Goal: Task Accomplishment & Management: Manage account settings

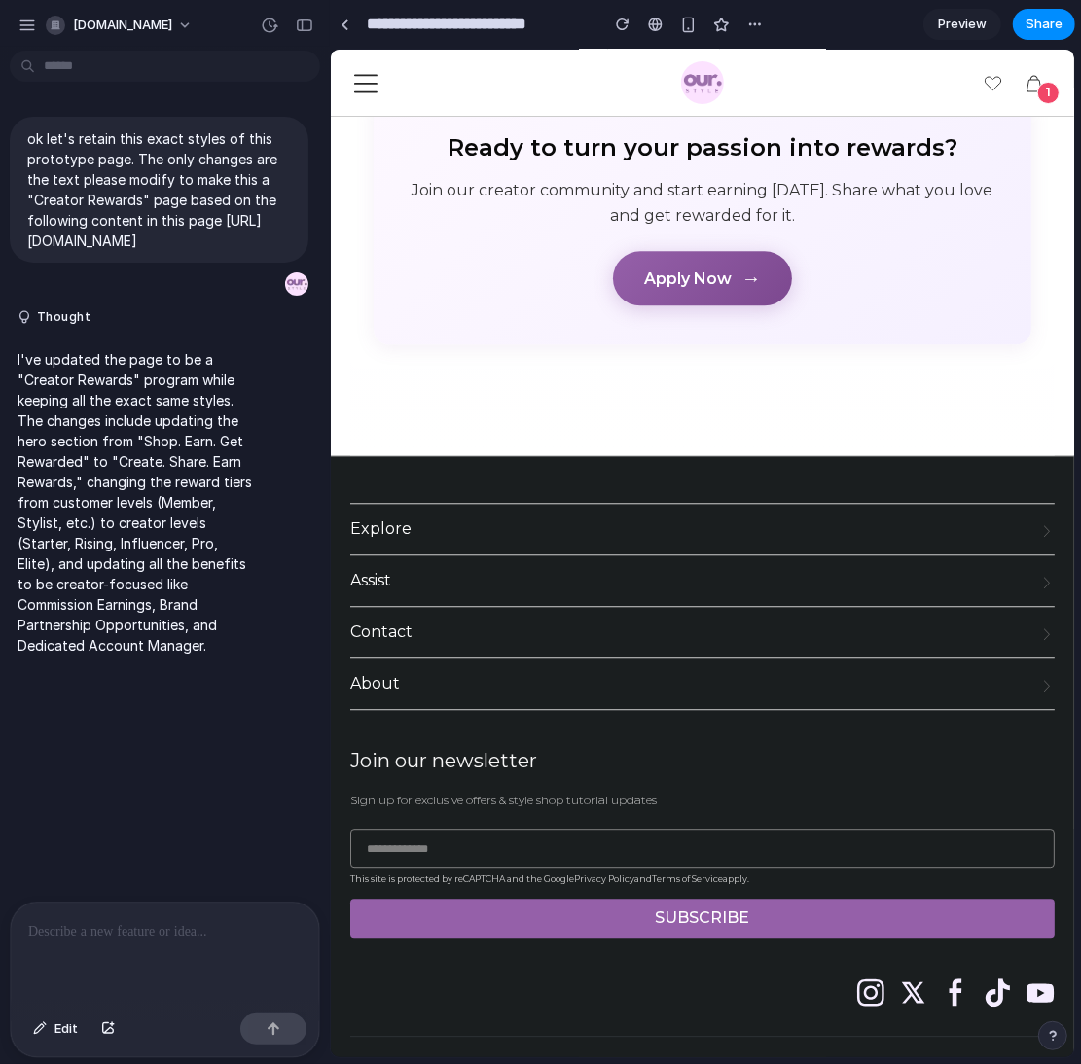
scroll to position [2681, 0]
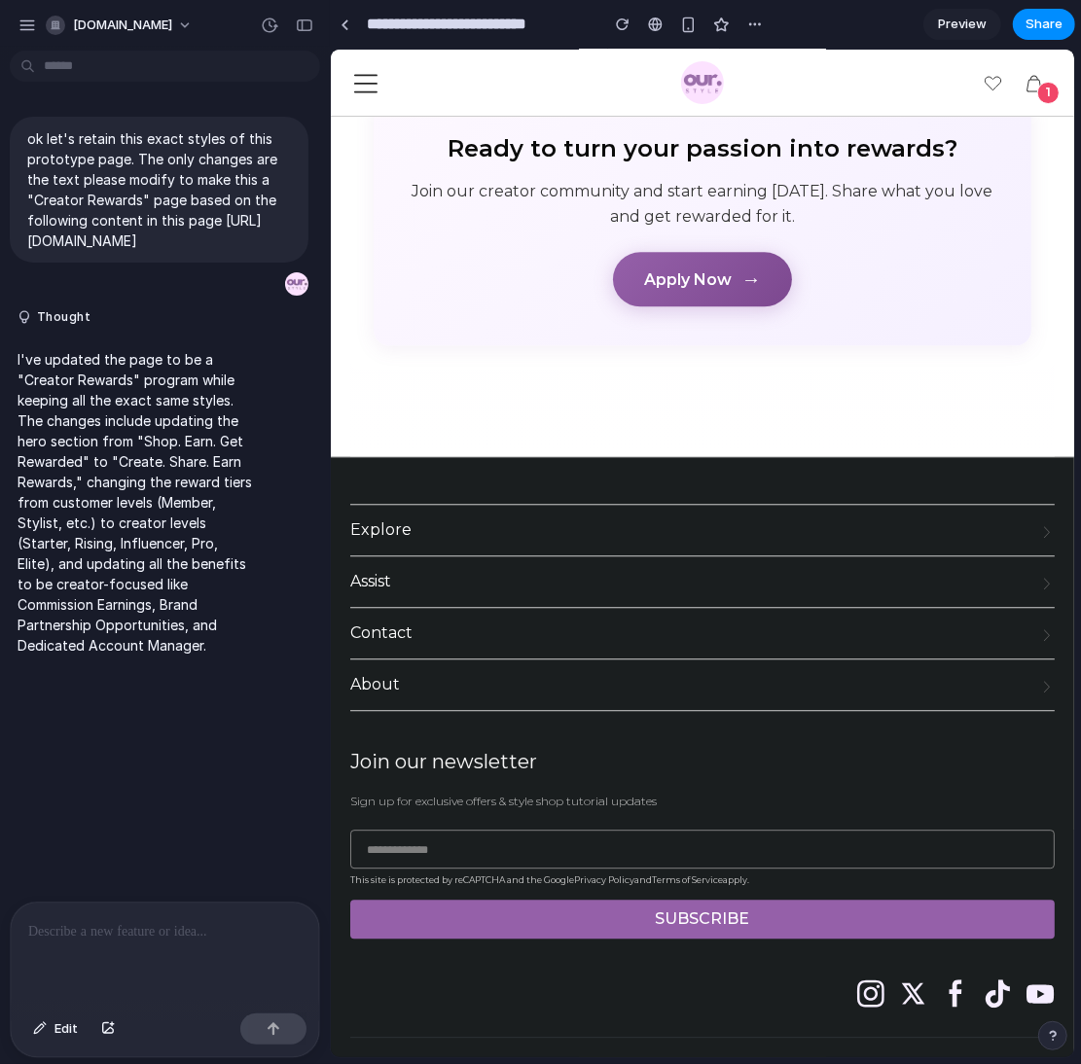
click at [1050, 1034] on div "button" at bounding box center [1053, 1036] width 14 height 14
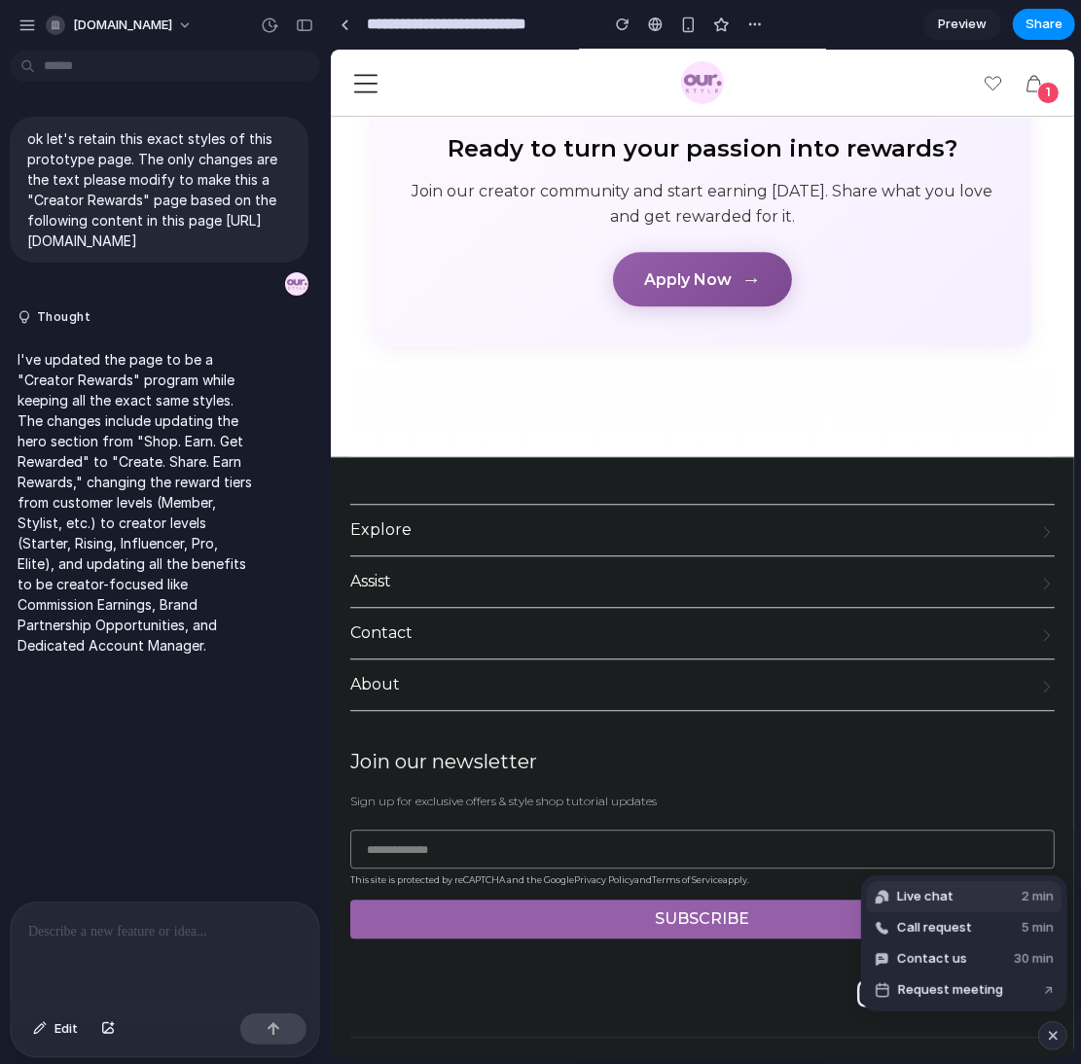
click at [922, 901] on span "Live chat" at bounding box center [925, 896] width 56 height 19
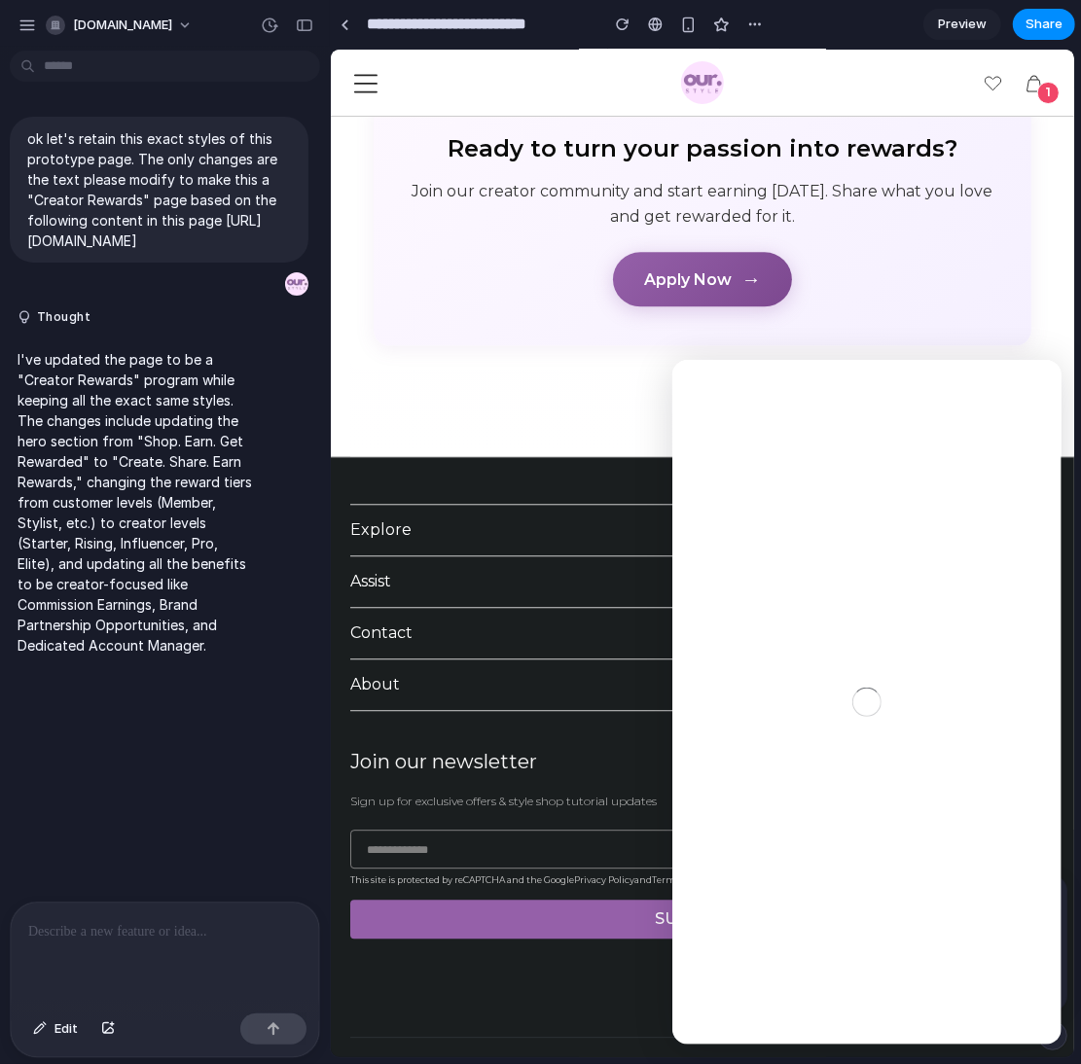
scroll to position [0, 0]
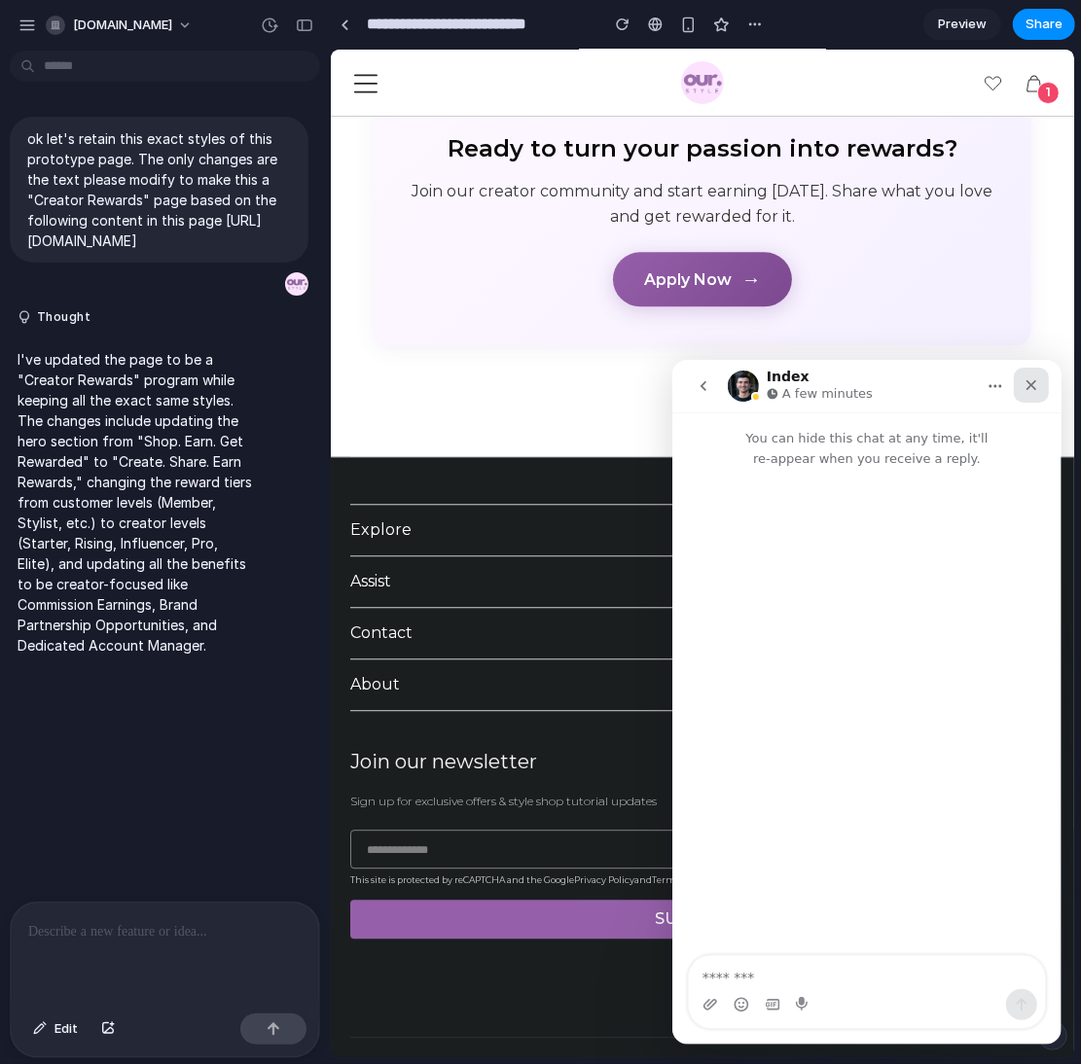
click at [1024, 383] on icon "Close" at bounding box center [1030, 384] width 16 height 16
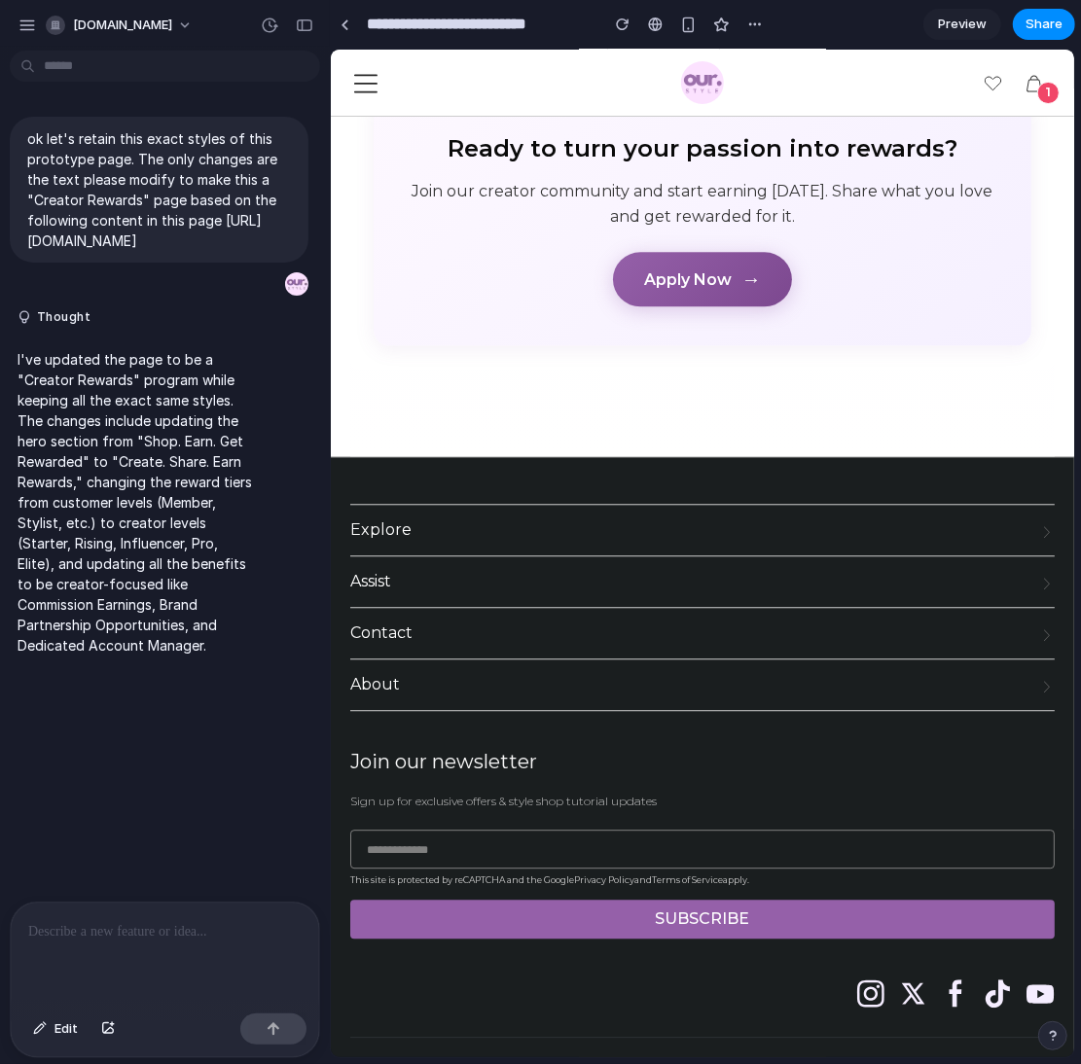
click at [1053, 1044] on button "button" at bounding box center [1052, 1035] width 29 height 29
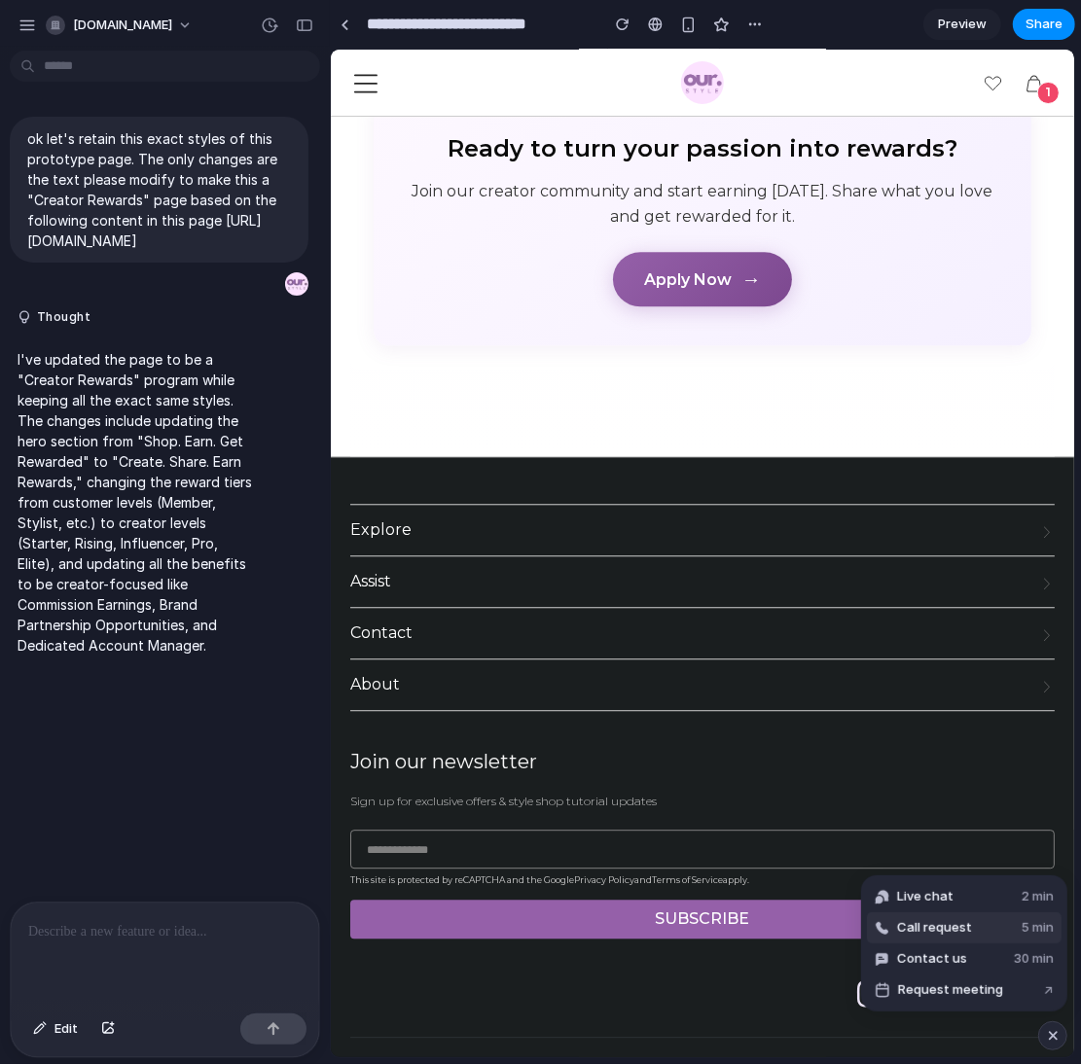
click at [952, 918] on span "Call request" at bounding box center [934, 927] width 75 height 19
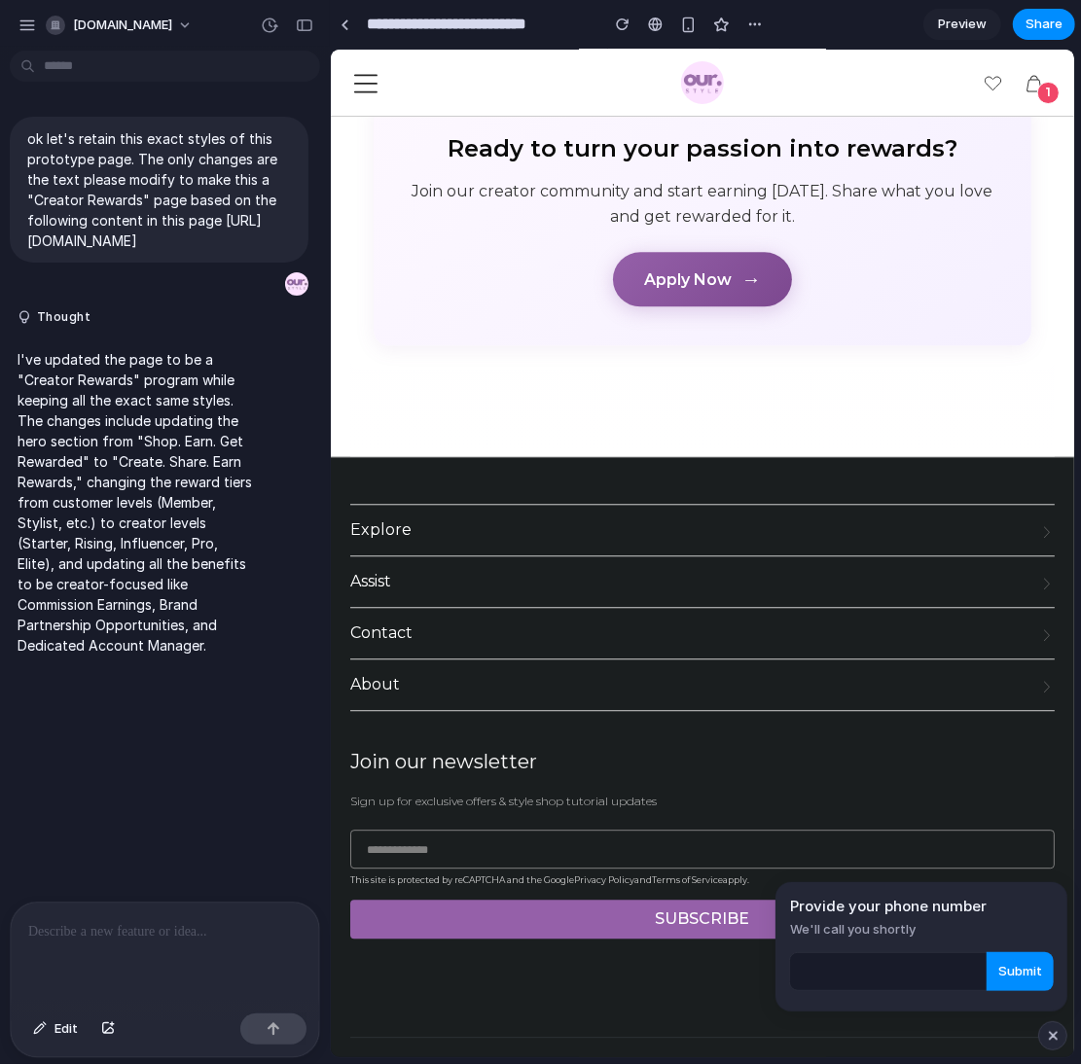
click at [1054, 1037] on div "button" at bounding box center [1053, 1035] width 17 height 23
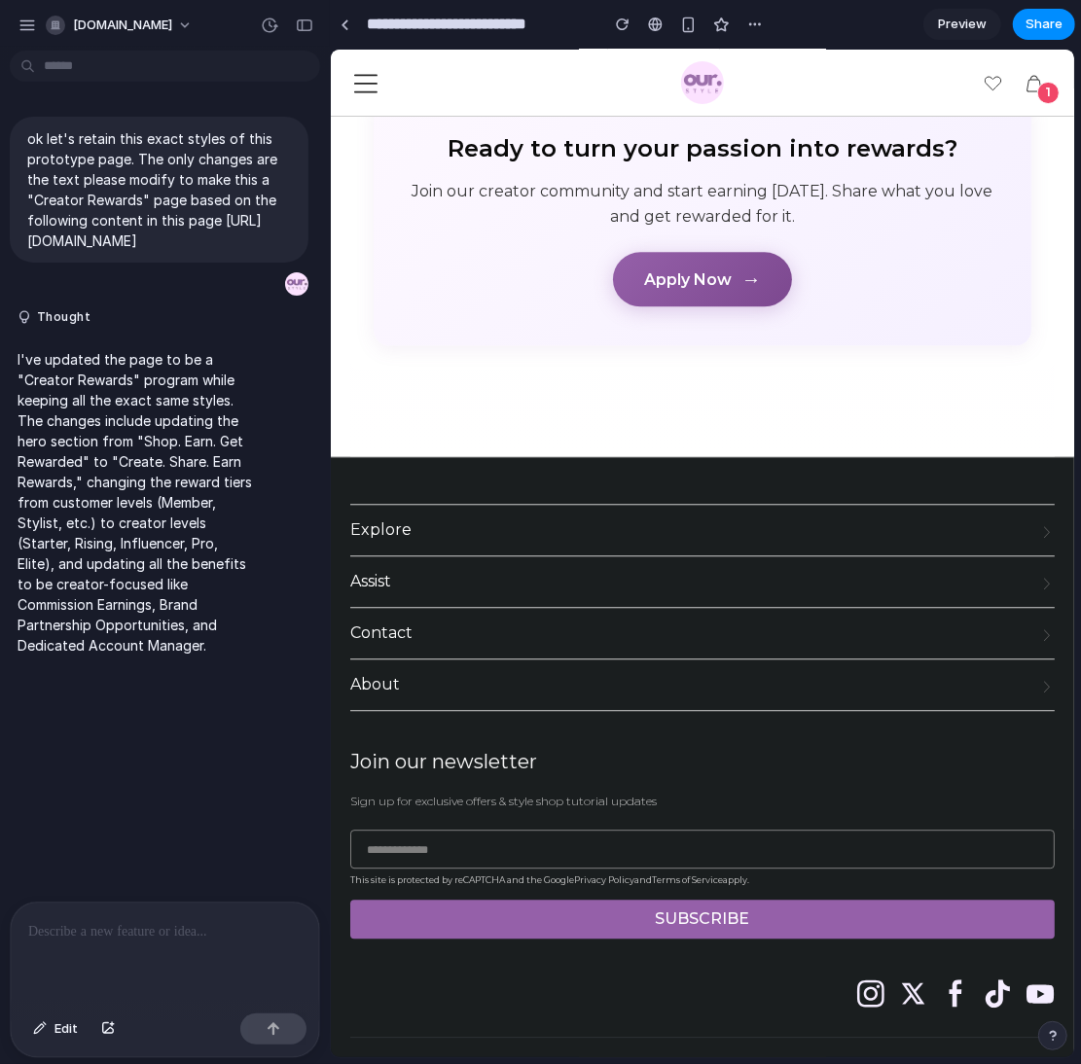
click at [1058, 1038] on div "button" at bounding box center [1053, 1036] width 14 height 14
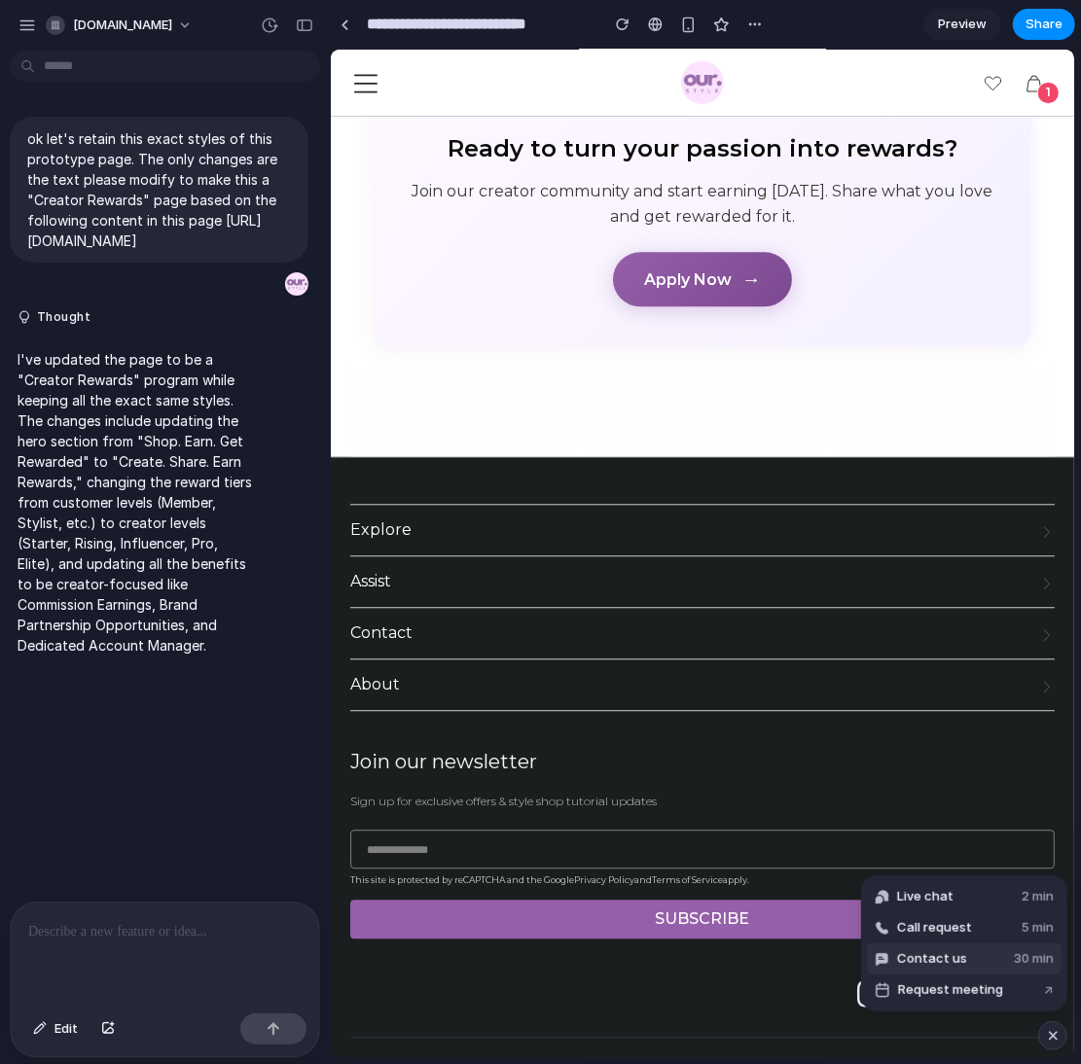
click at [939, 952] on span "Contact us" at bounding box center [932, 958] width 70 height 19
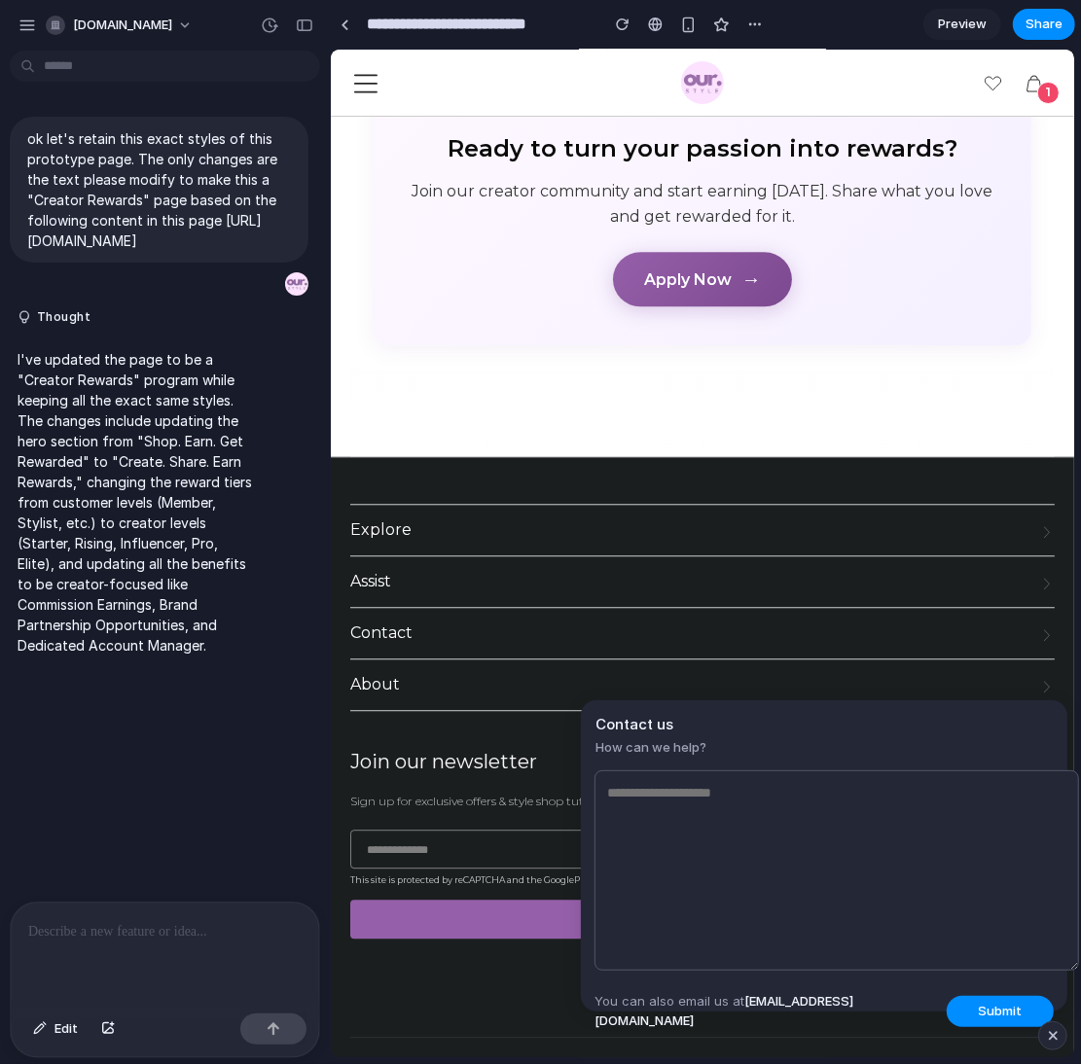
click at [1058, 1034] on div "button" at bounding box center [1053, 1035] width 17 height 23
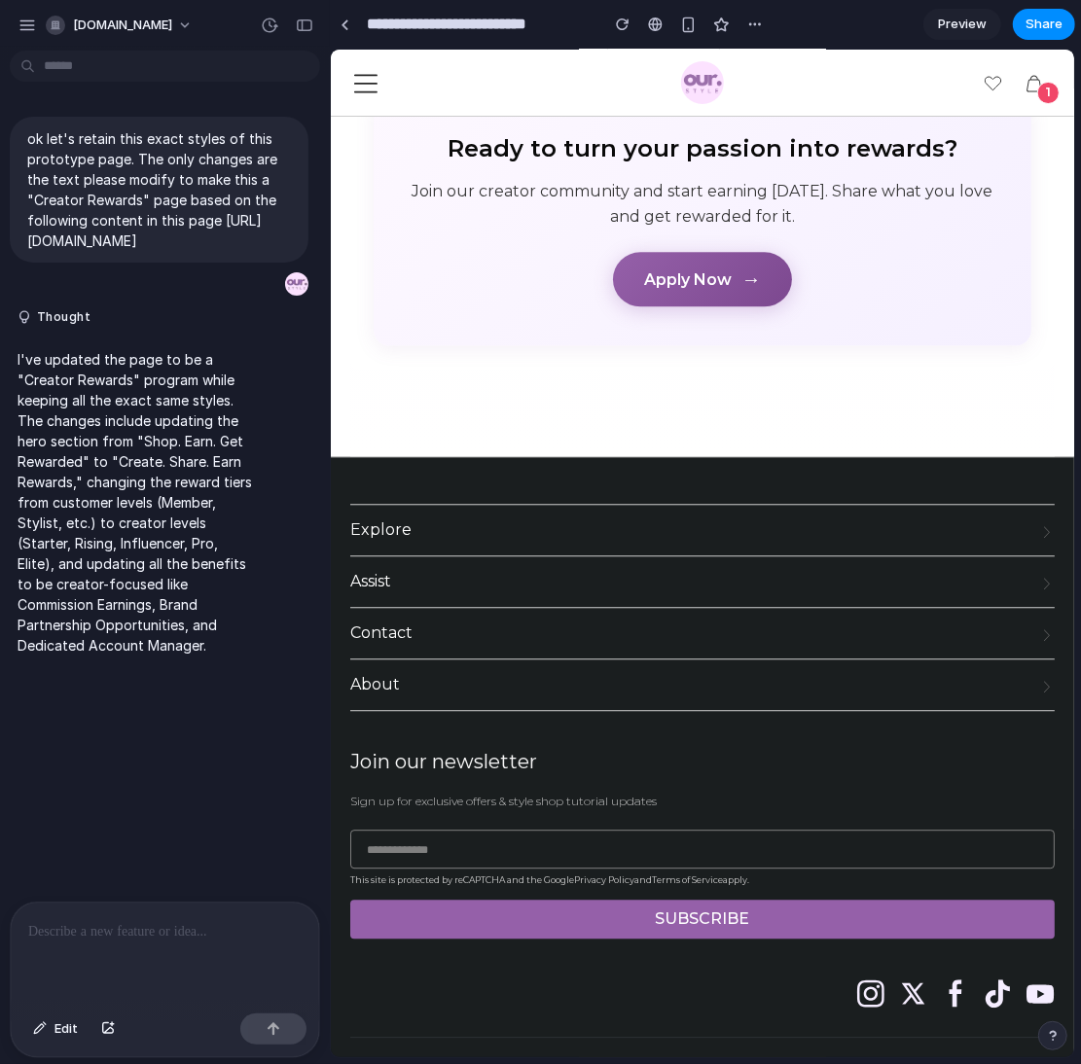
click at [1051, 1039] on div "button" at bounding box center [1053, 1036] width 14 height 14
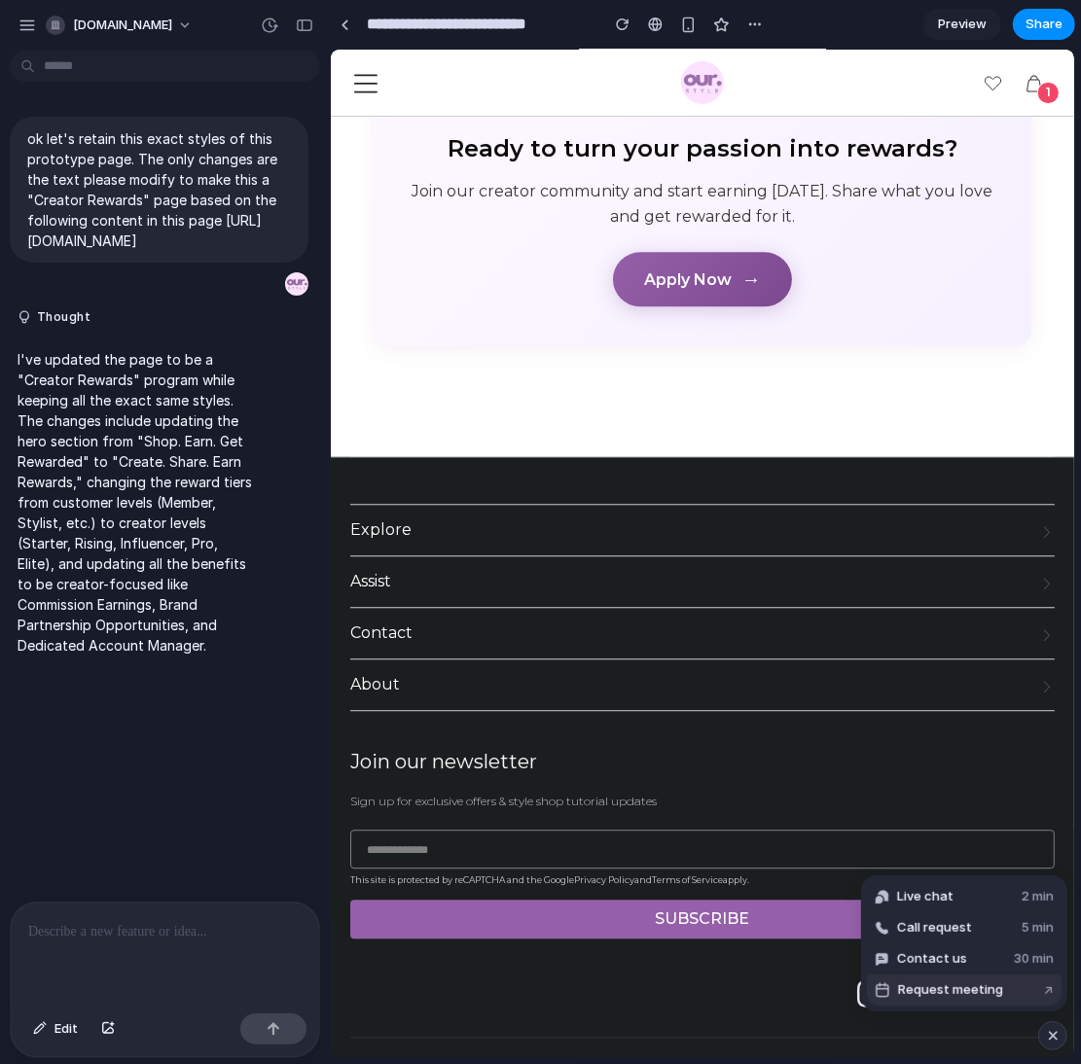
click at [968, 989] on span "Request meeting" at bounding box center [950, 989] width 105 height 19
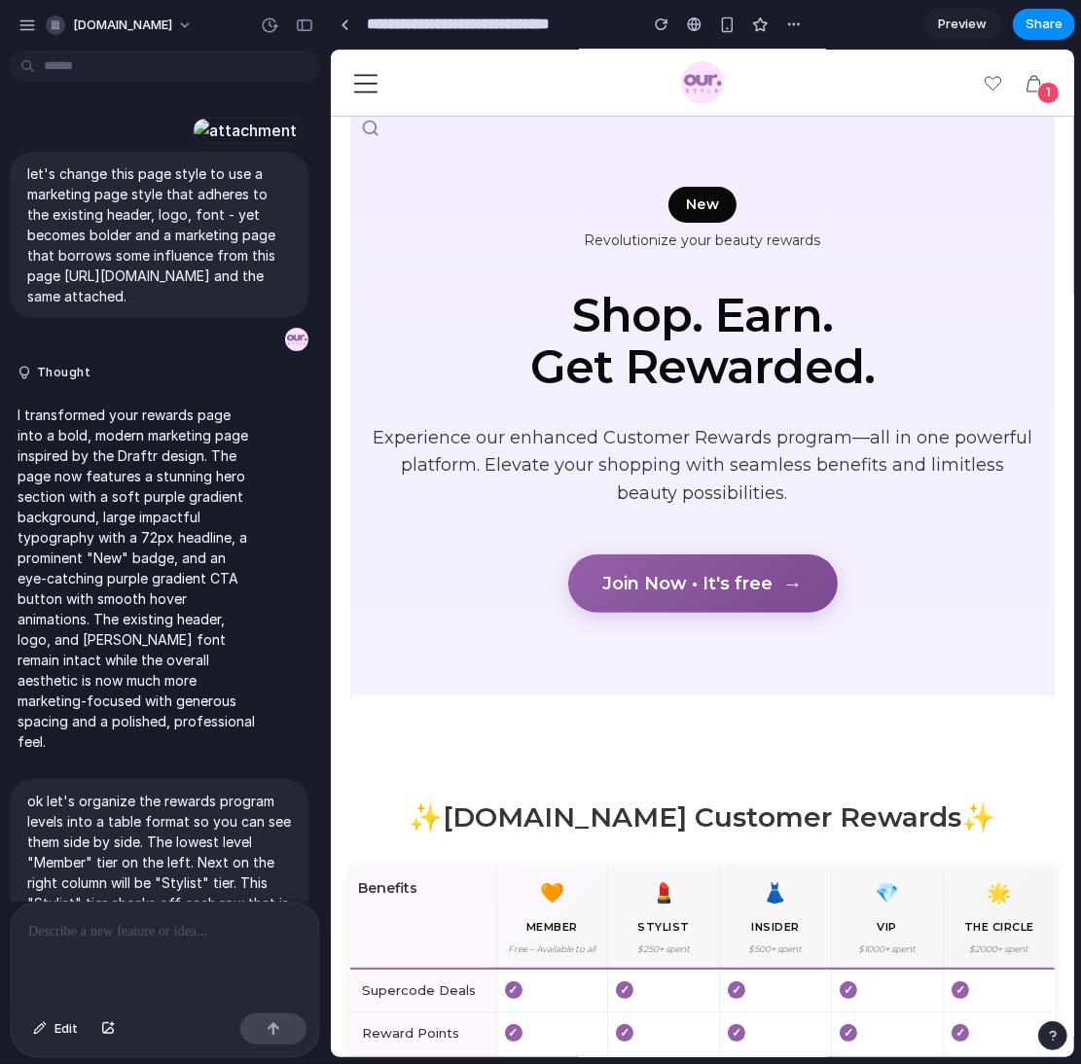
scroll to position [5, 0]
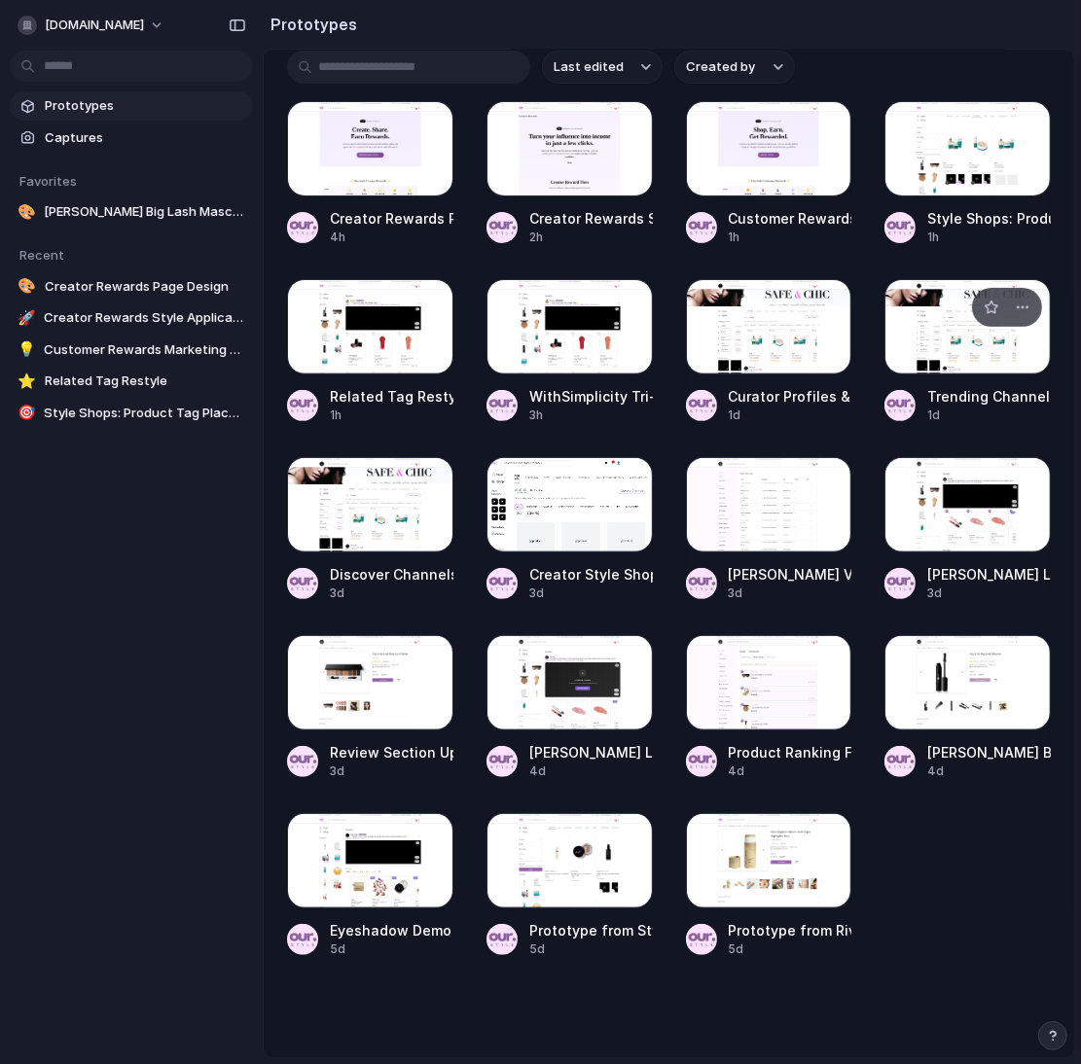
scroll to position [261, 0]
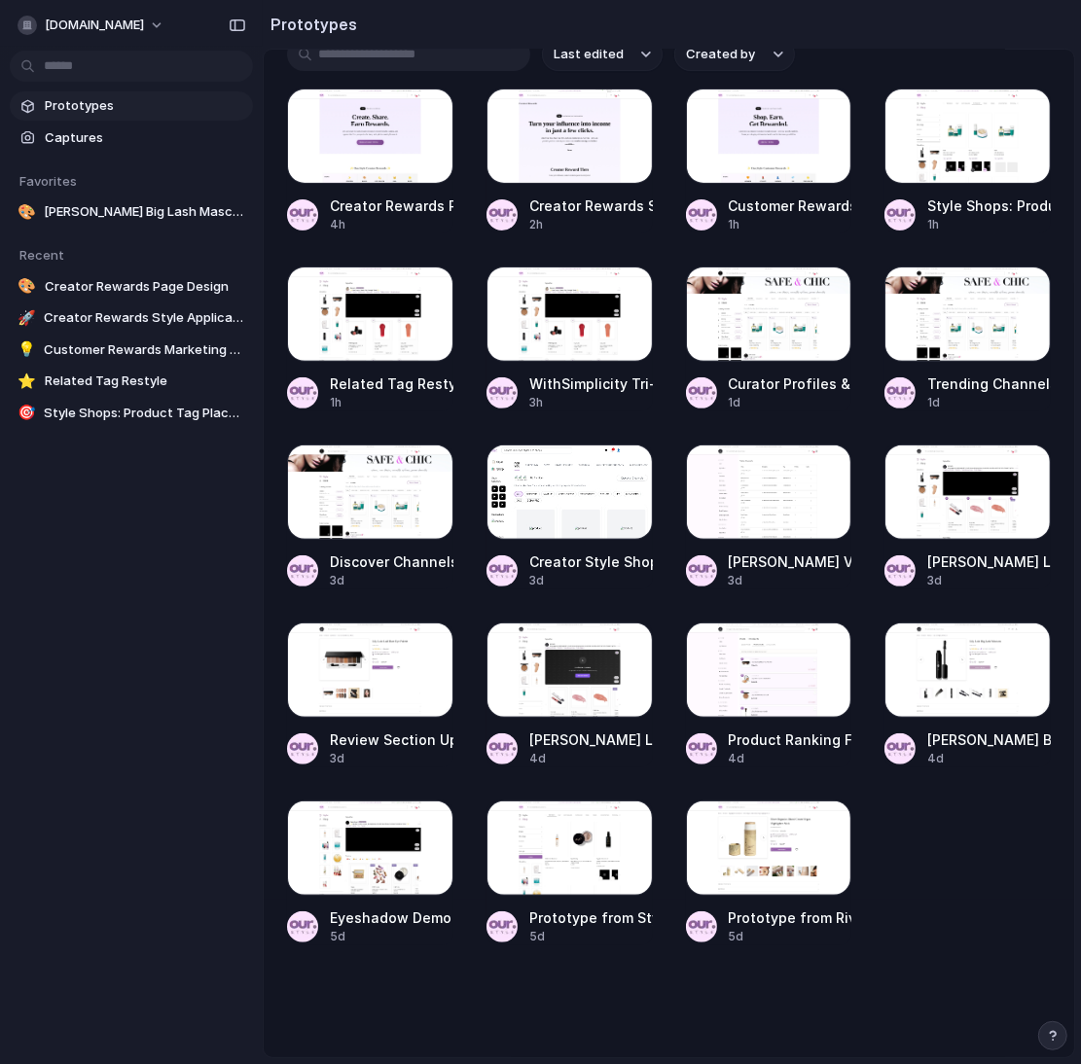
click at [1046, 1035] on div "button" at bounding box center [1053, 1036] width 14 height 14
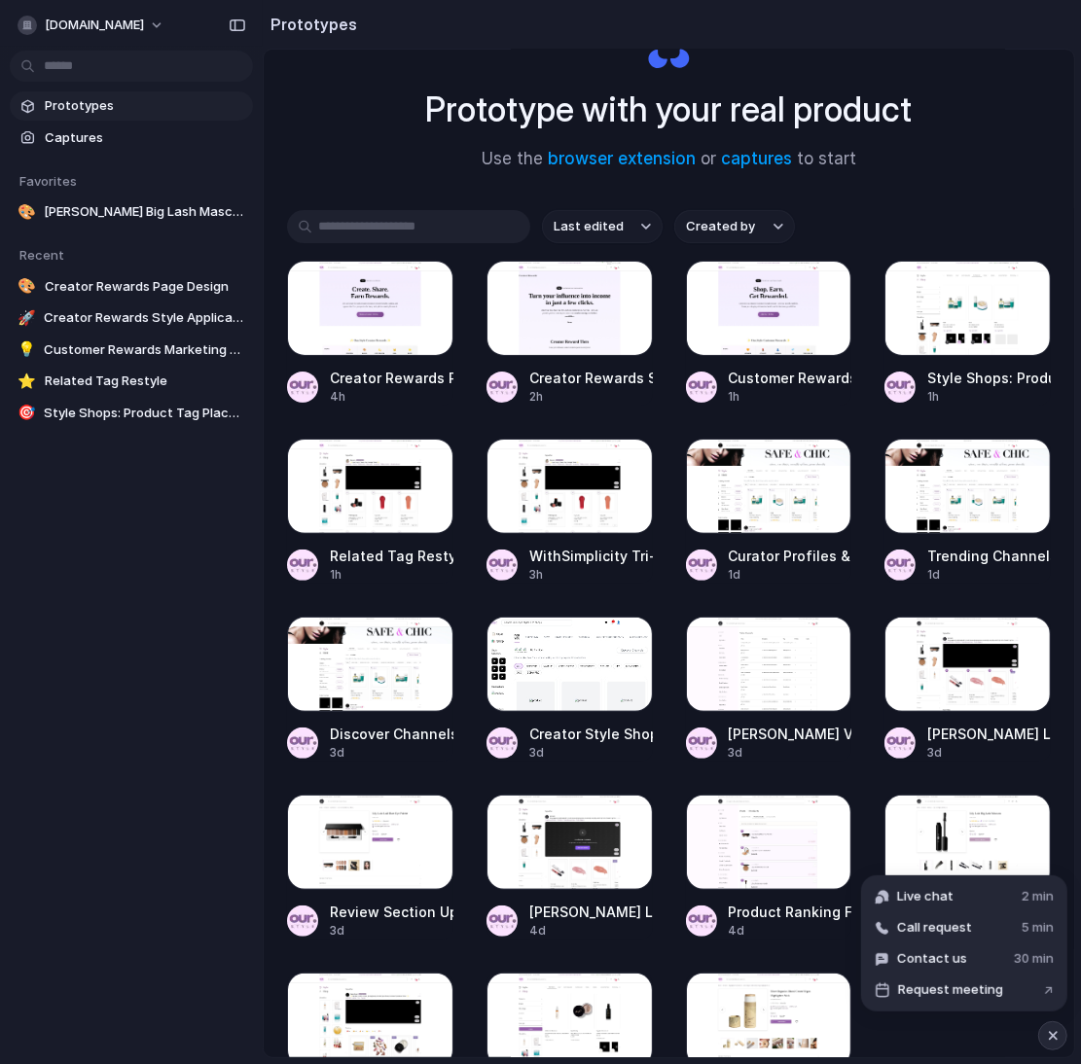
scroll to position [0, 0]
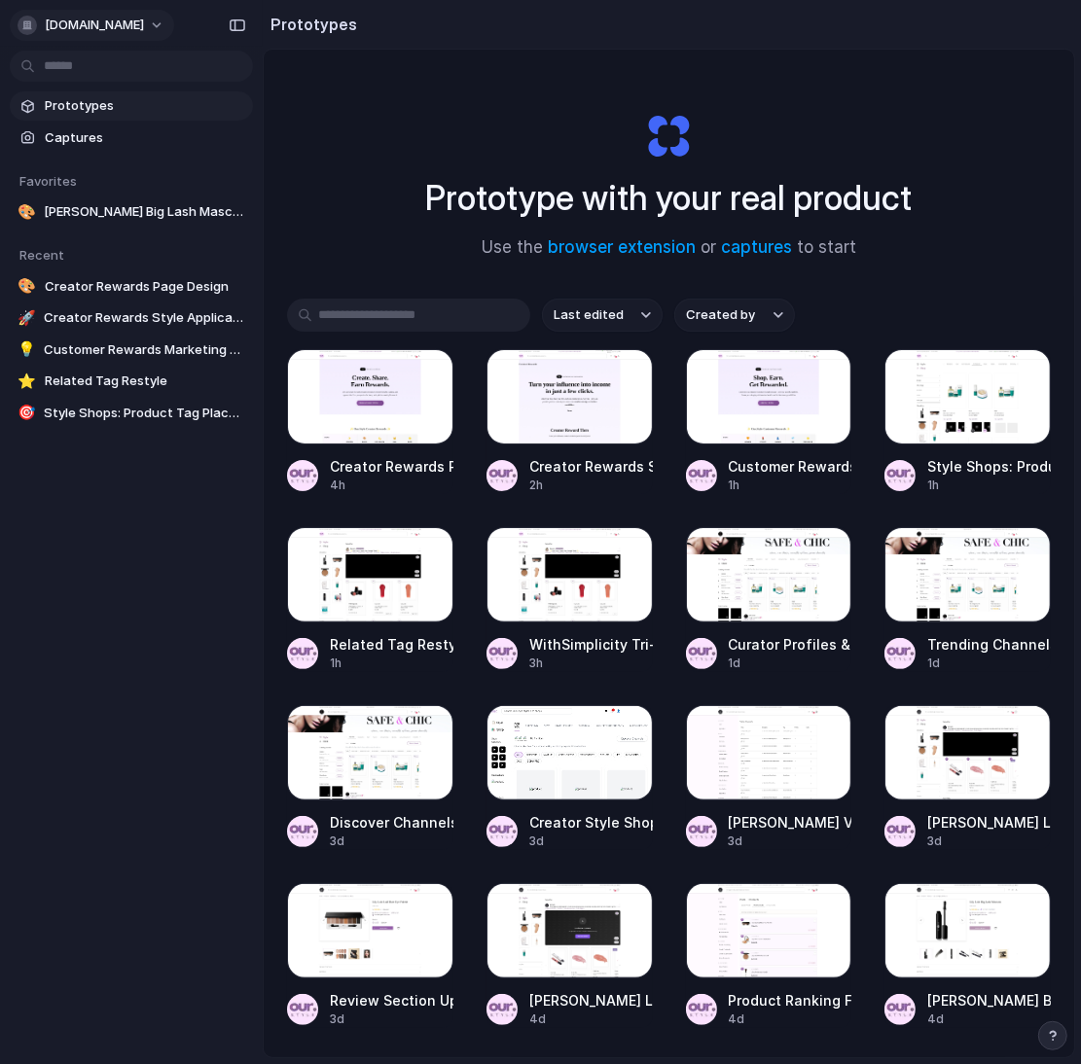
click at [101, 20] on button "[DOMAIN_NAME]" at bounding box center [92, 25] width 164 height 31
click at [66, 59] on span "Settings" at bounding box center [71, 68] width 53 height 19
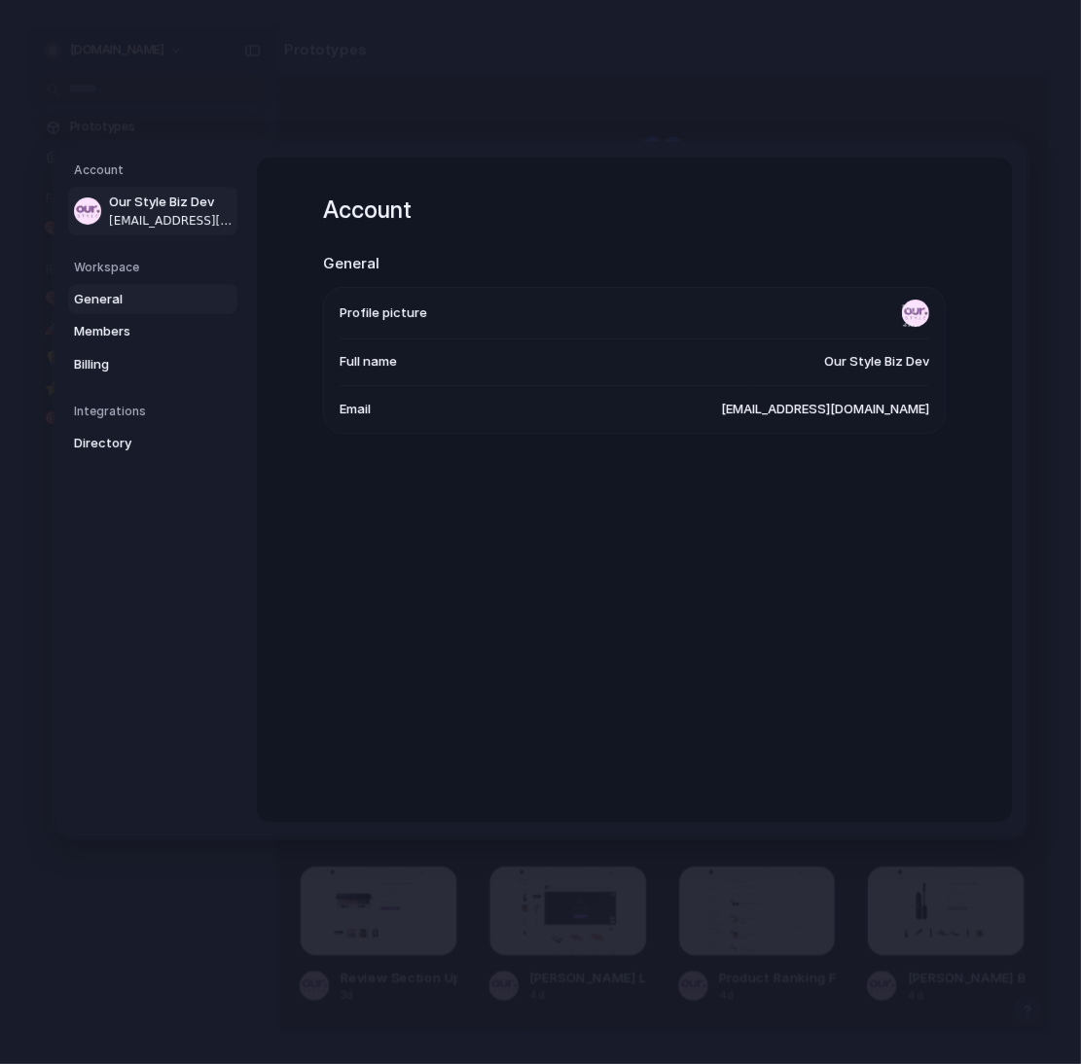
click at [102, 299] on span "General" at bounding box center [136, 298] width 125 height 19
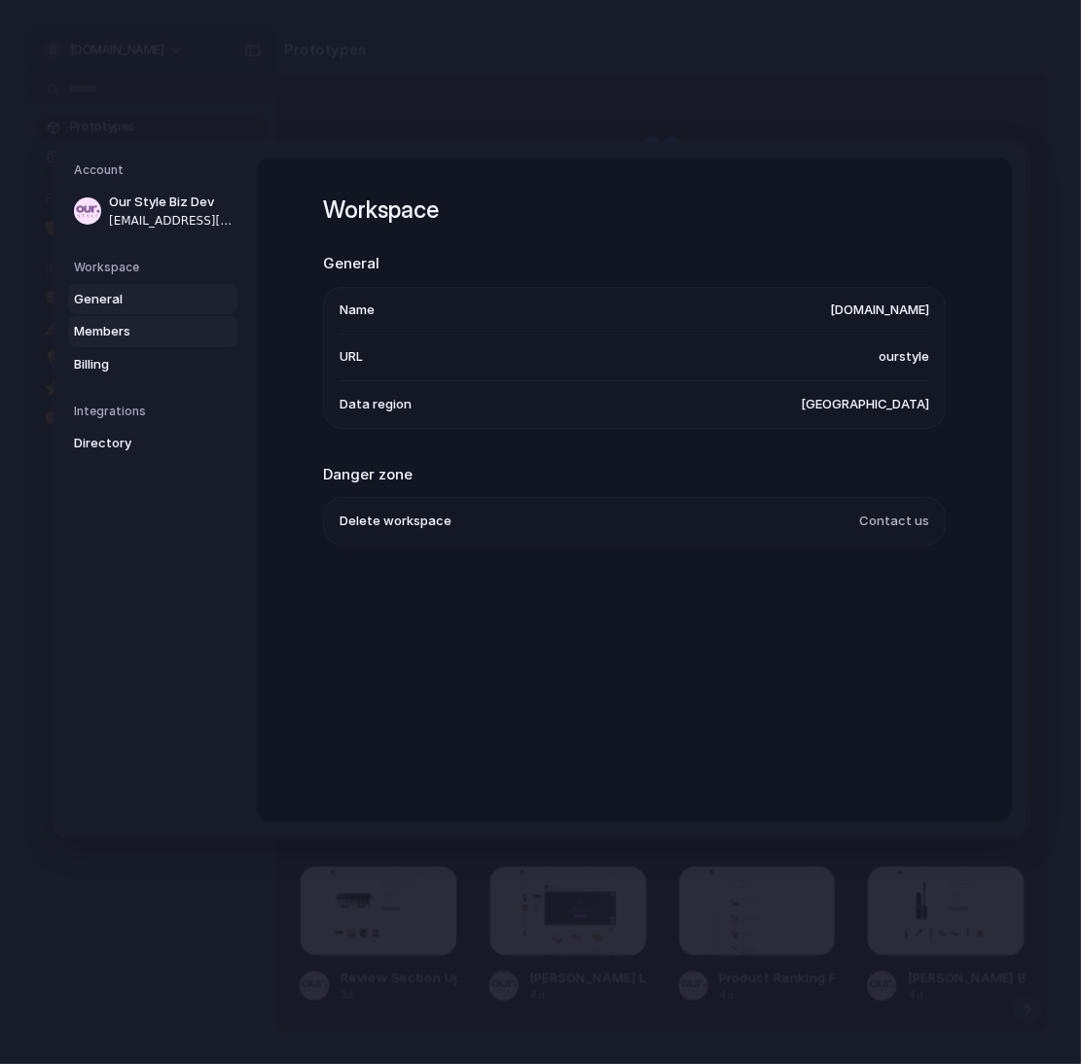
click at [102, 328] on span "Members" at bounding box center [136, 331] width 125 height 19
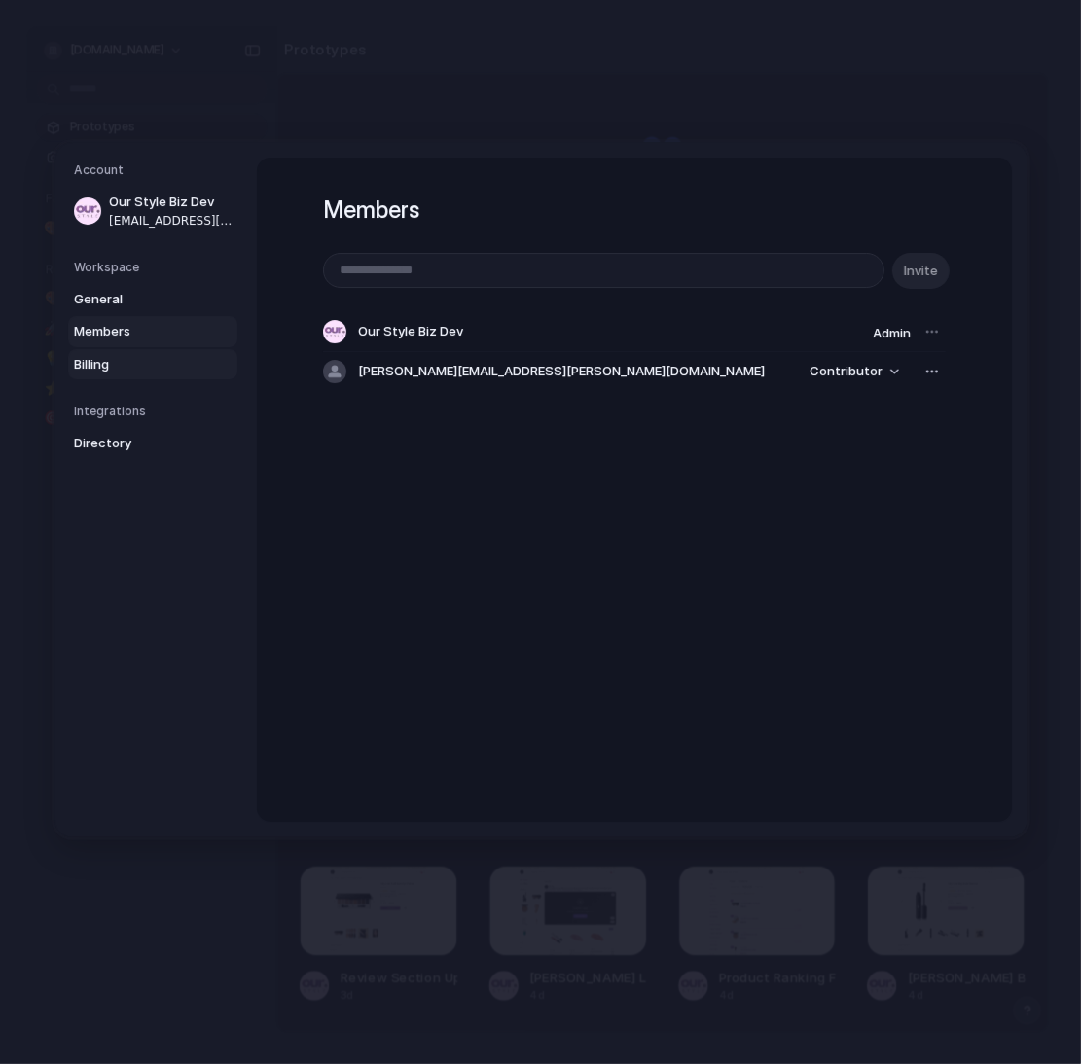
click at [98, 357] on span "Billing" at bounding box center [136, 363] width 125 height 19
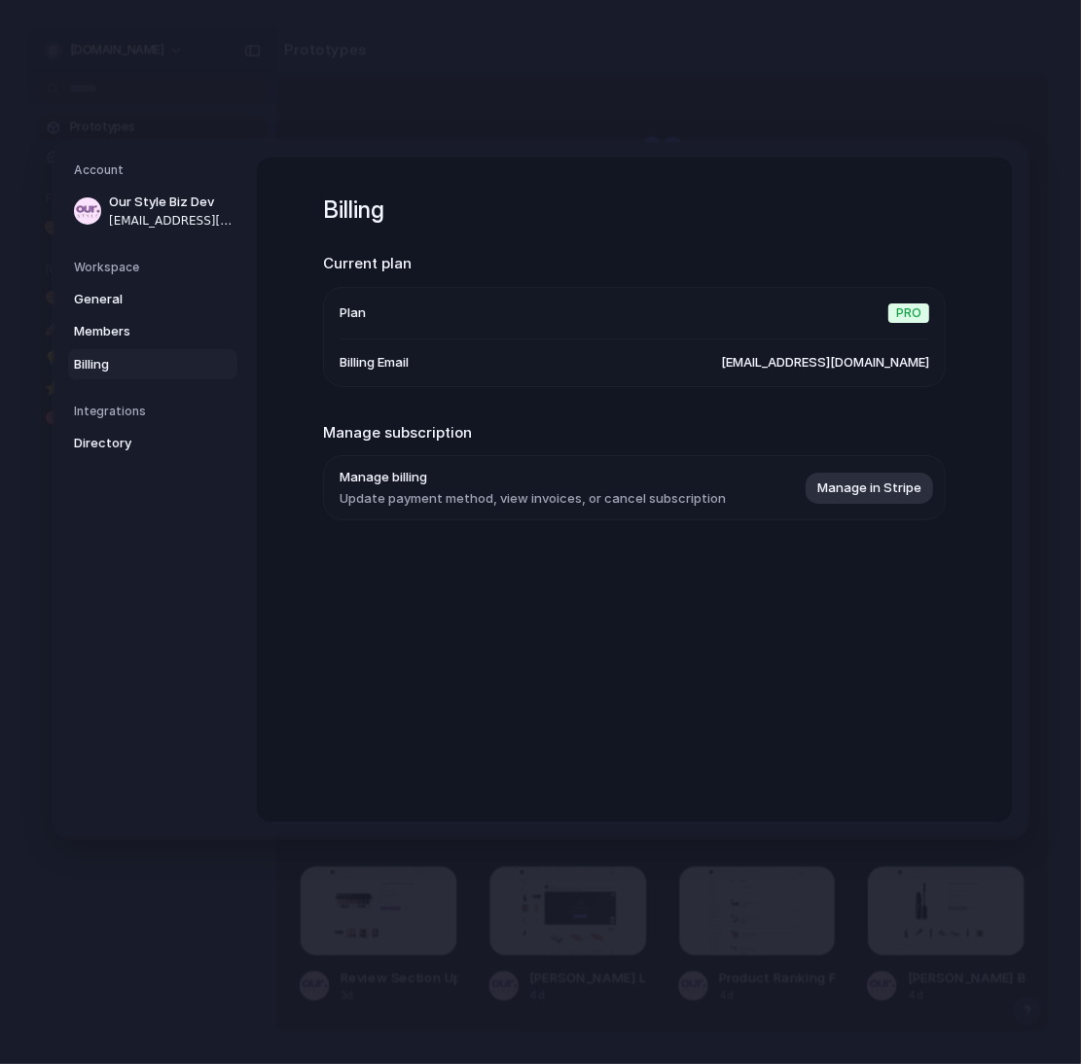
click at [437, 319] on li "Plan Pro" at bounding box center [632, 313] width 589 height 52
click at [119, 445] on span "Directory" at bounding box center [136, 443] width 125 height 19
